Goal: Information Seeking & Learning: Find specific fact

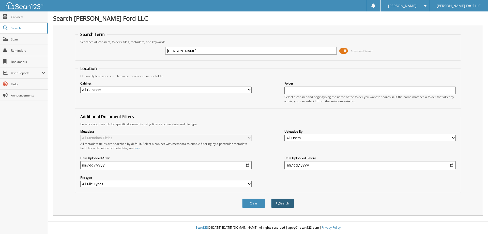
type input "[PERSON_NAME]"
click at [279, 202] on span "submit" at bounding box center [277, 203] width 3 height 3
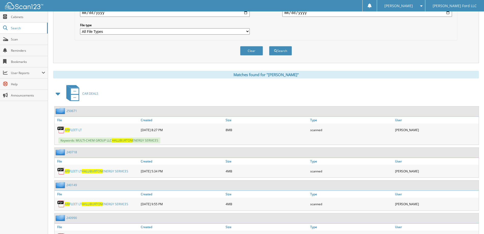
scroll to position [152, 0]
click at [92, 170] on span "HALLIBURTON" at bounding box center [92, 170] width 21 height 4
click at [13, 38] on span "Scan" at bounding box center [28, 39] width 34 height 4
